Goal: Communication & Community: Answer question/provide support

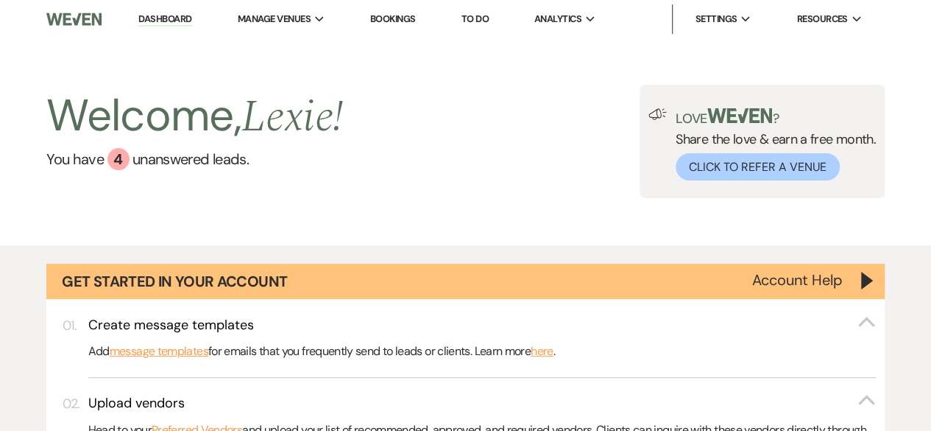
click at [485, 17] on link "To Do" at bounding box center [475, 19] width 27 height 13
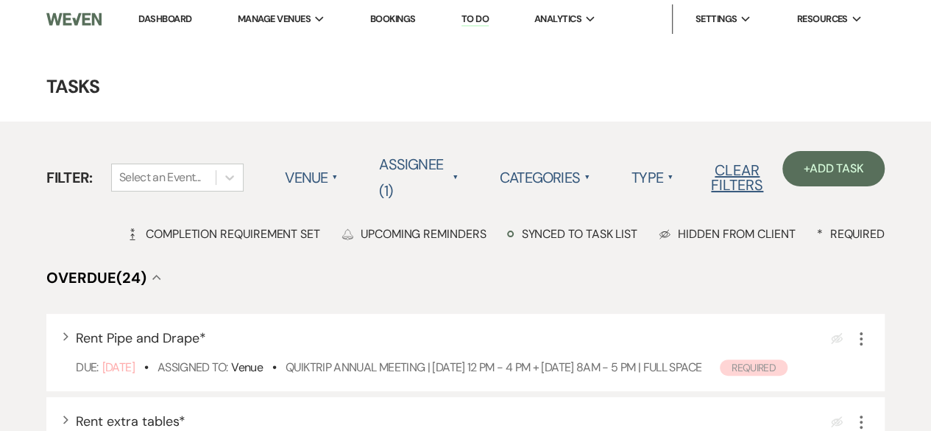
click at [554, 180] on label "Categories ▲" at bounding box center [545, 177] width 91 height 27
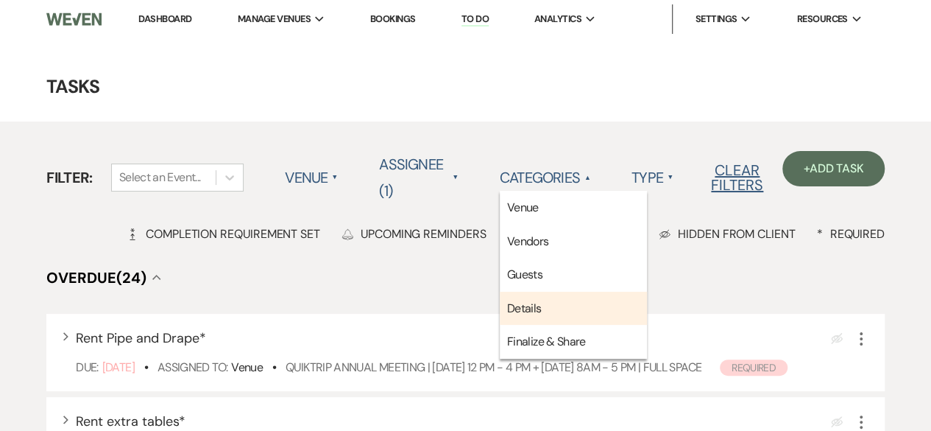
click at [520, 315] on li "Details" at bounding box center [573, 309] width 147 height 34
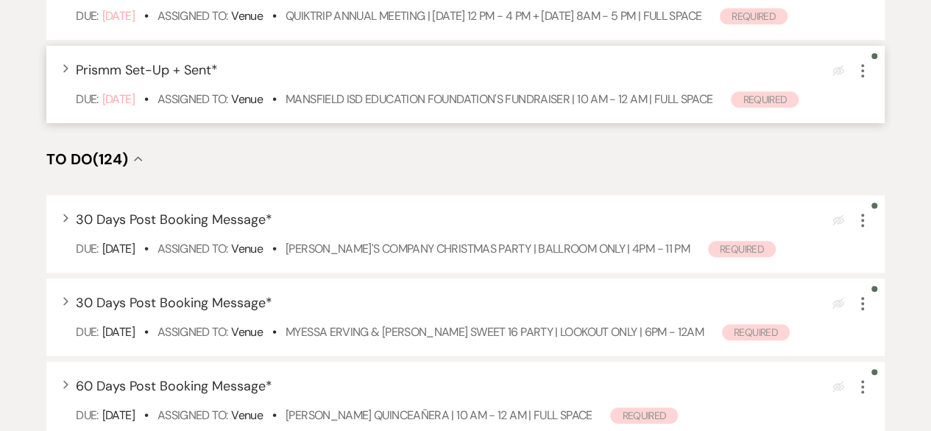
scroll to position [435, 0]
click at [430, 239] on div "Due: Aug 15 25 • Assigned To: Venue • Elizabeth's Company Christmas Party | BAL…" at bounding box center [473, 248] width 795 height 18
click at [422, 251] on link "[PERSON_NAME]'s Company Christmas Party | BALLROOM ONLY | 4PM - 11 PM" at bounding box center [488, 247] width 404 height 15
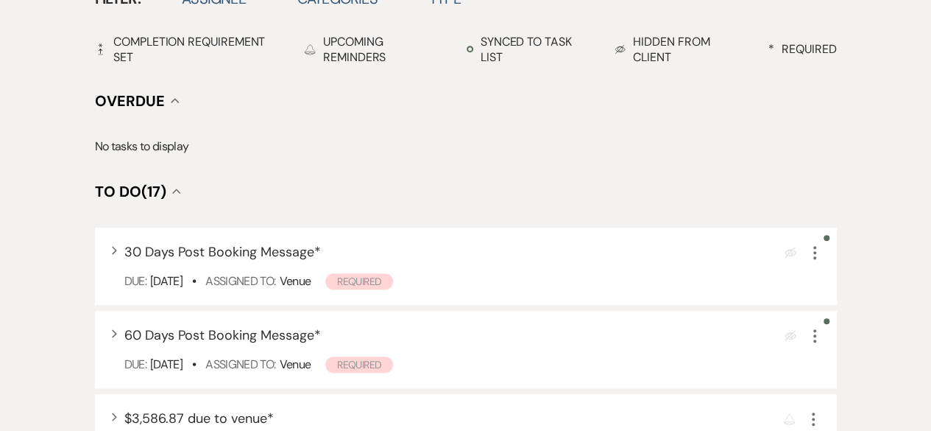
scroll to position [515, 0]
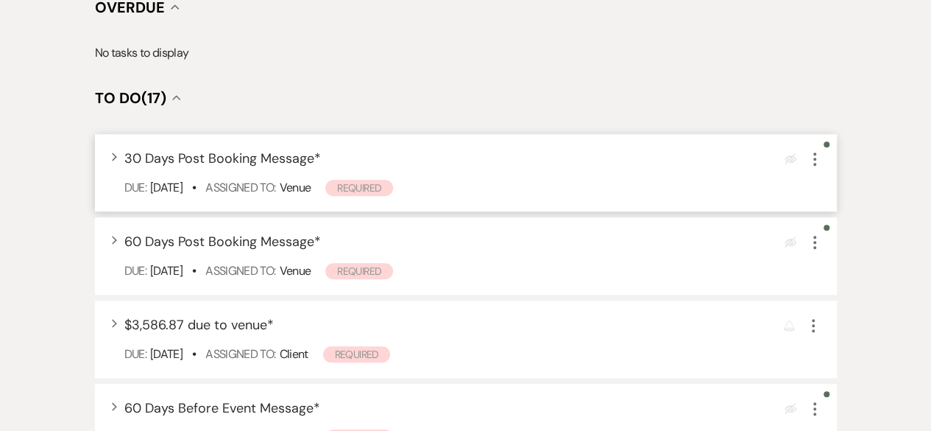
click at [809, 158] on icon "More" at bounding box center [815, 159] width 18 height 18
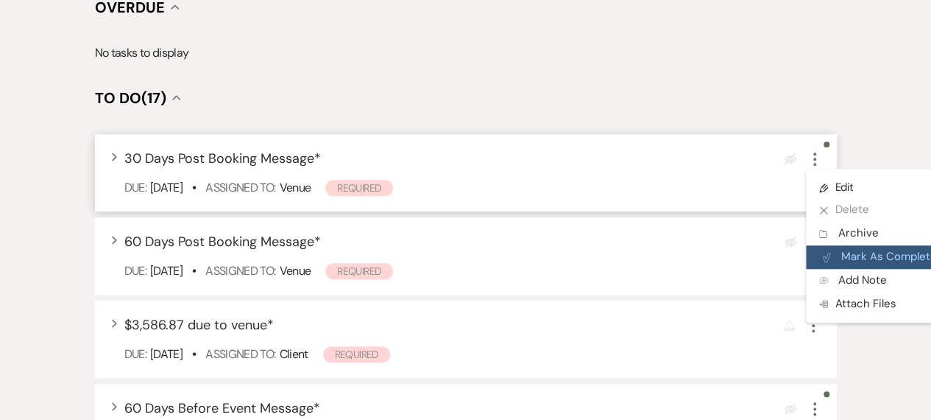
click at [829, 265] on button "Plan Portal Link Mark As Complete" at bounding box center [878, 257] width 144 height 24
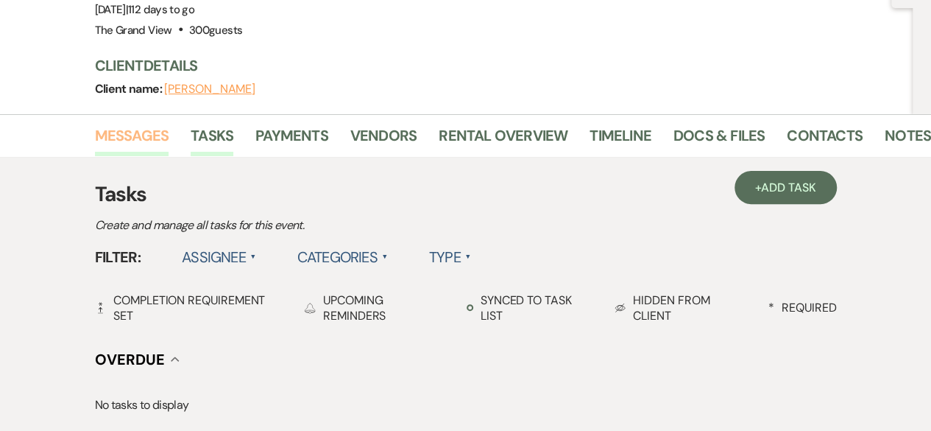
click at [104, 152] on link "Messages" at bounding box center [132, 140] width 74 height 32
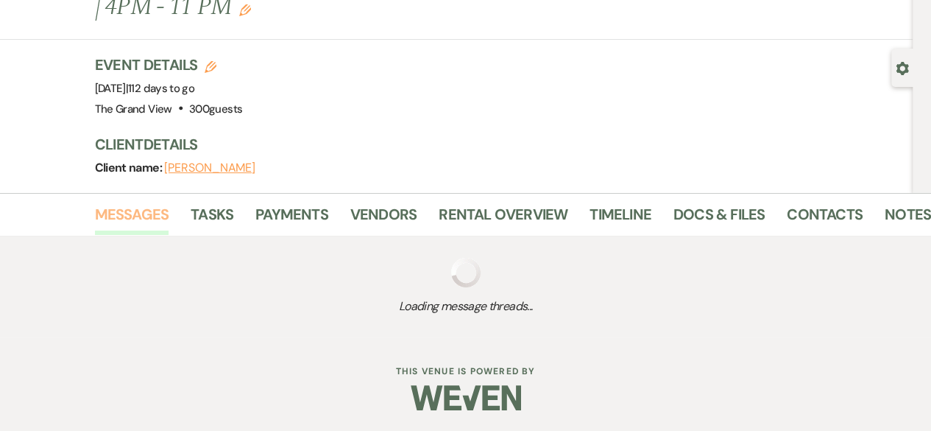
scroll to position [163, 0]
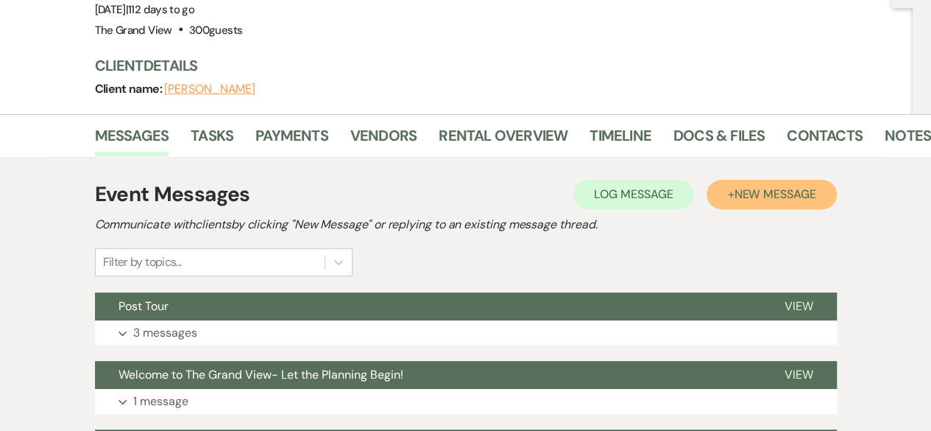
click at [781, 191] on span "New Message" at bounding box center [775, 193] width 82 height 15
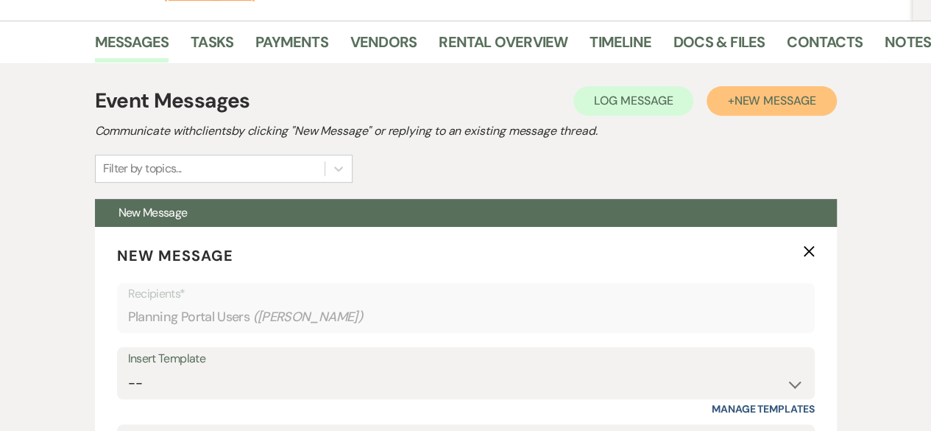
scroll to position [522, 0]
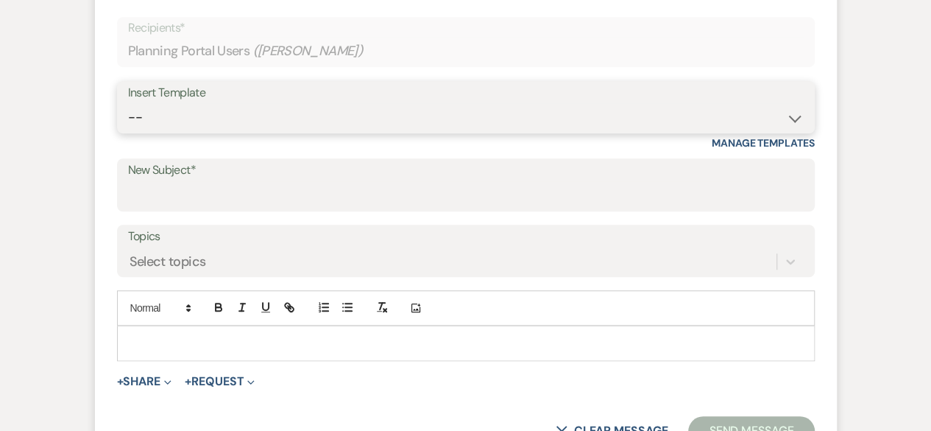
click at [605, 105] on select "-- Weven Planning Portal Introduction (Booked Events) Initial Inquiry Response …" at bounding box center [466, 117] width 676 height 29
select select "5388"
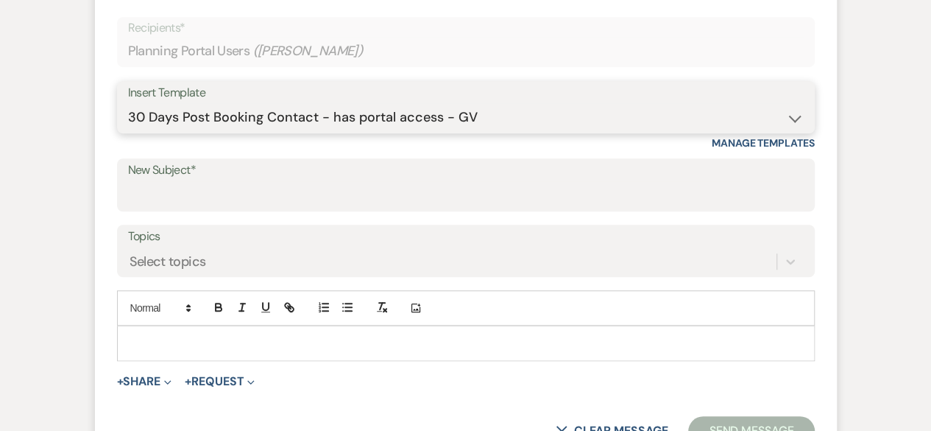
click at [128, 103] on select "-- Weven Planning Portal Introduction (Booked Events) Initial Inquiry Response …" at bounding box center [466, 117] width 676 height 29
type input "One Month at The [GEOGRAPHIC_DATA] – Let’s Keep Planning!"
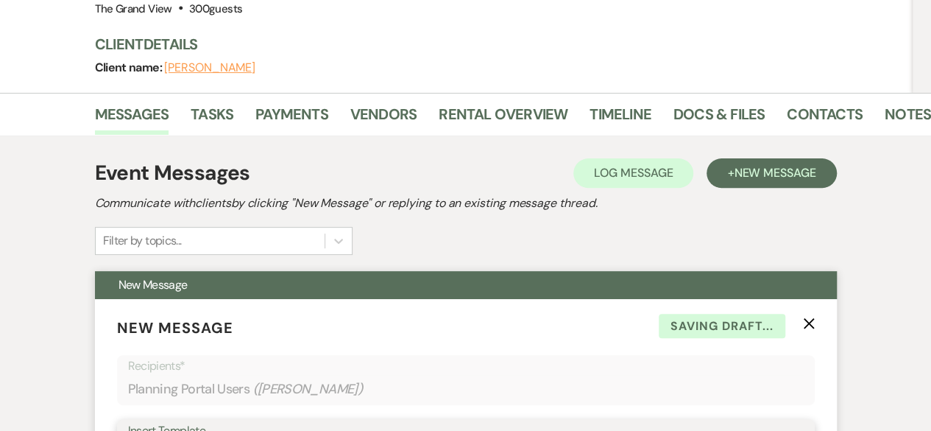
scroll to position [133, 0]
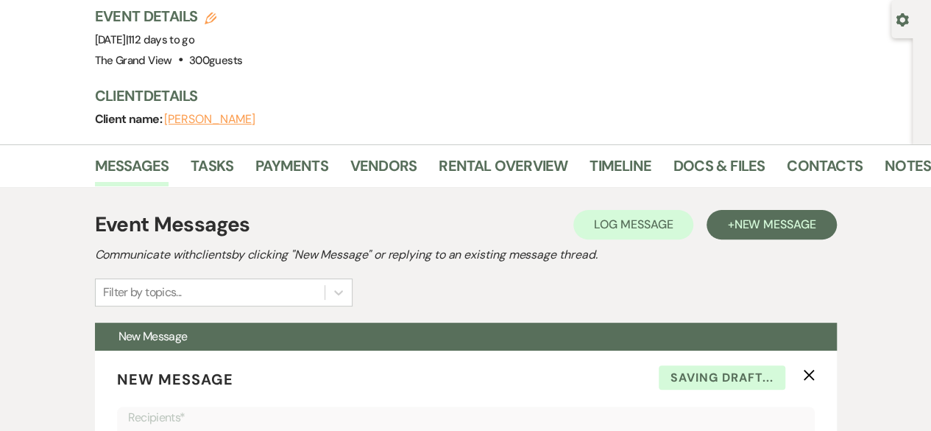
click at [898, 25] on icon "Gear" at bounding box center [902, 19] width 13 height 13
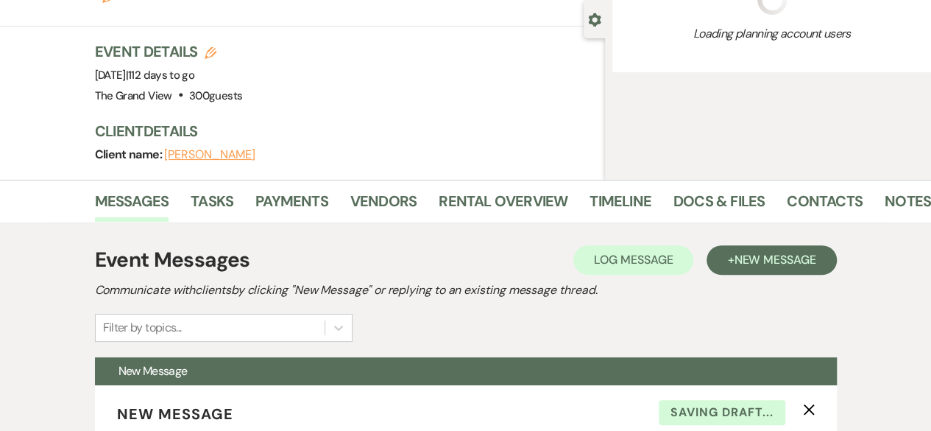
select select "22"
select select "13"
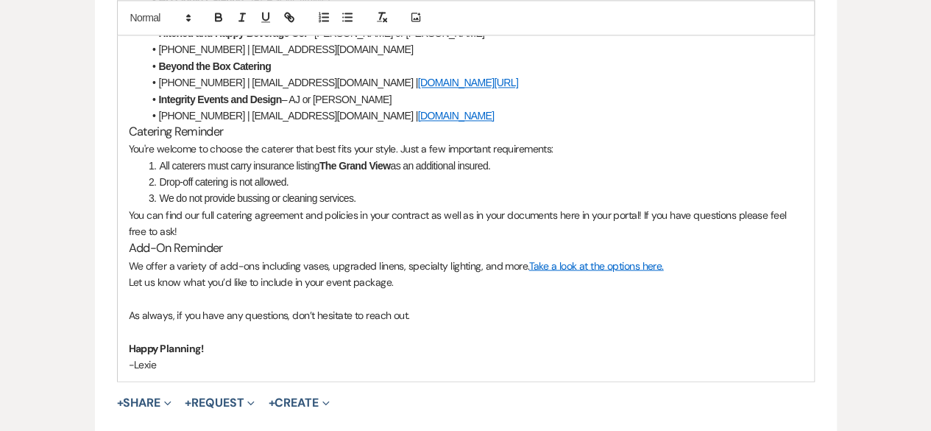
scroll to position [1194, 0]
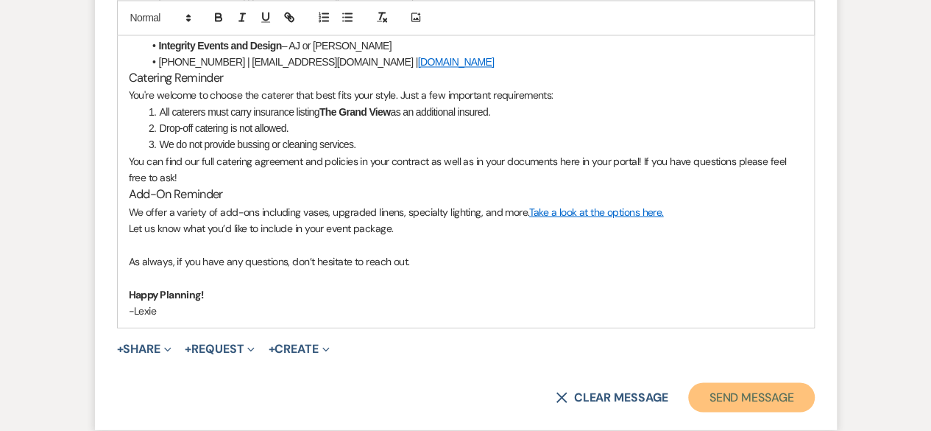
click at [750, 390] on button "Send Message" at bounding box center [751, 396] width 126 height 29
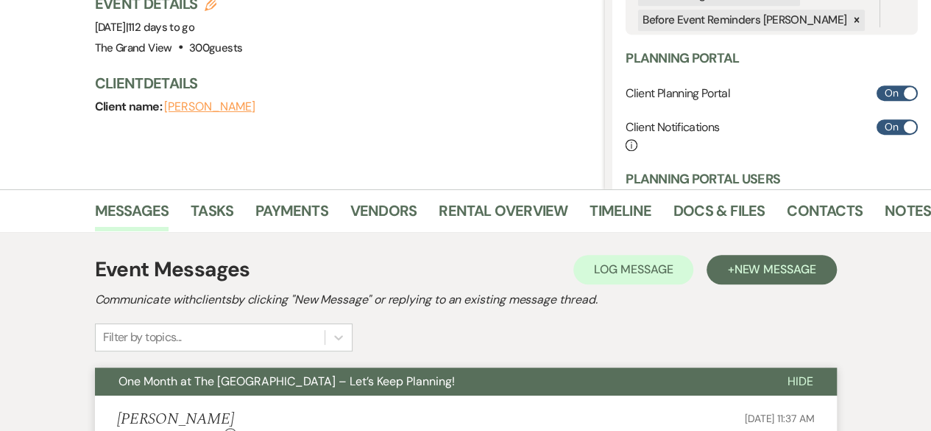
scroll to position [0, 0]
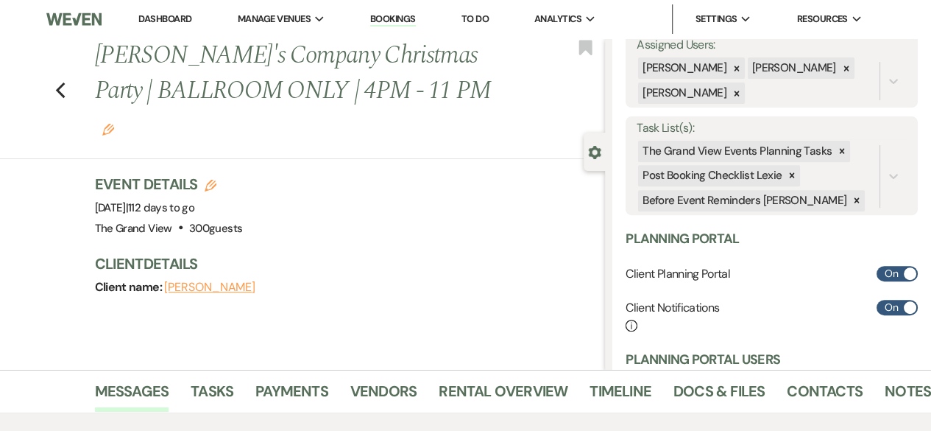
click at [462, 16] on li "To Do" at bounding box center [475, 18] width 42 height 29
click at [468, 20] on link "To Do" at bounding box center [475, 19] width 27 height 13
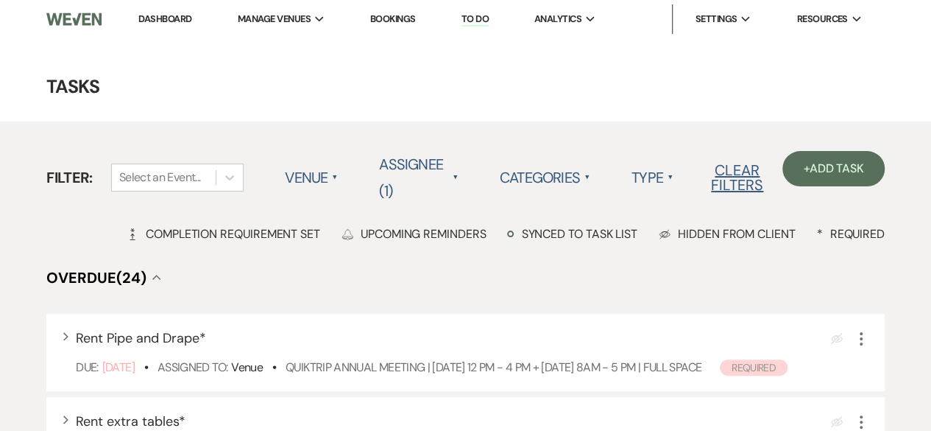
click at [555, 172] on label "Categories ▲" at bounding box center [545, 177] width 91 height 27
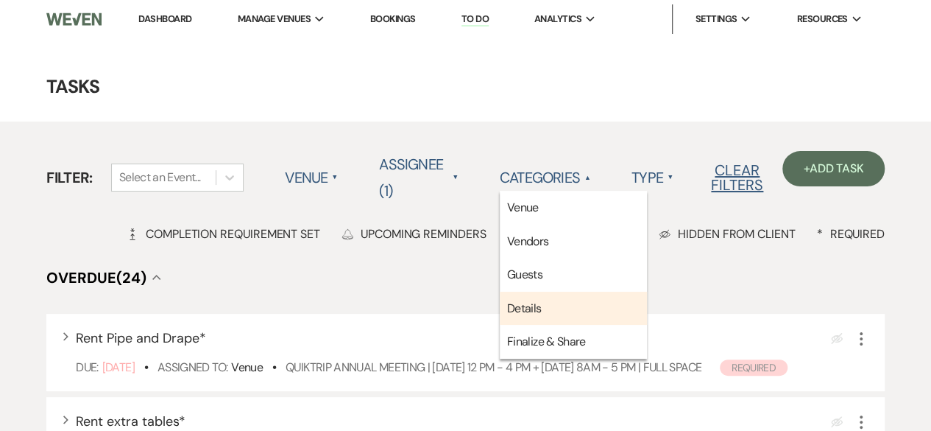
click at [536, 302] on li "Details" at bounding box center [573, 309] width 147 height 34
